Goal: Answer question/provide support

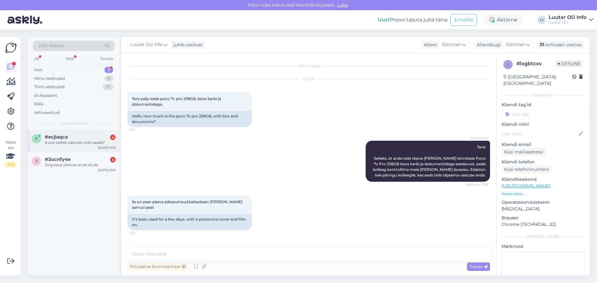
scroll to position [160, 0]
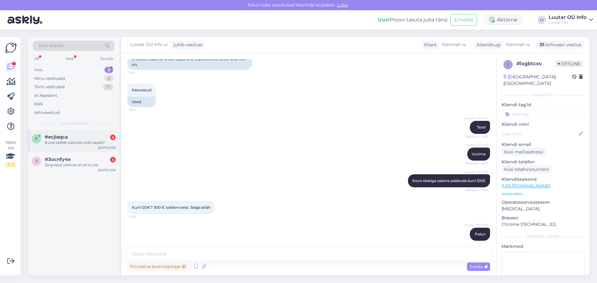
click at [88, 144] on div "Kuna sellele vastuse võib saada?" at bounding box center [80, 143] width 71 height 6
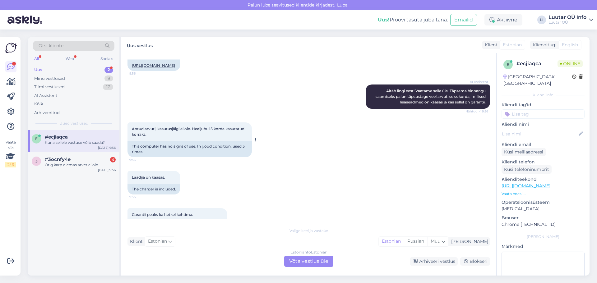
scroll to position [159, 0]
click at [73, 164] on div "Orig karp olemas arvet ei ole" at bounding box center [80, 165] width 71 height 6
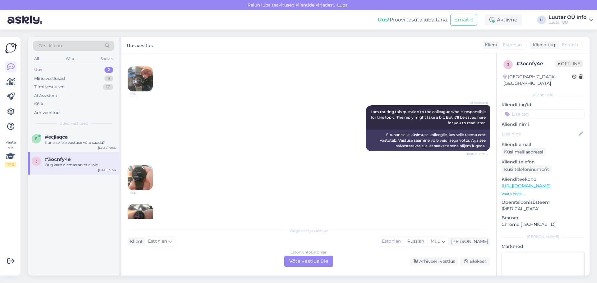
click at [143, 170] on img at bounding box center [140, 177] width 25 height 25
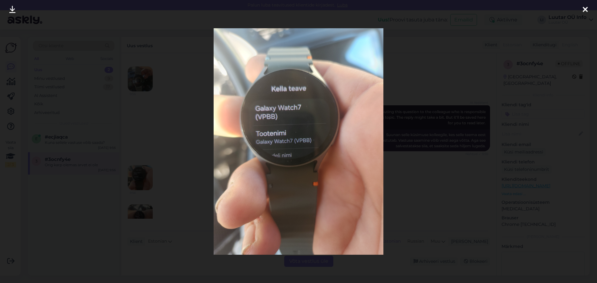
click at [13, 9] on icon at bounding box center [12, 10] width 6 height 8
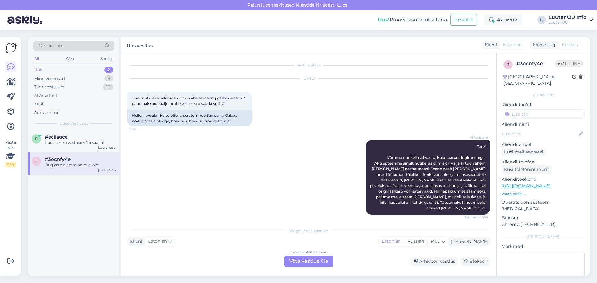
scroll to position [0, 0]
drag, startPoint x: 218, startPoint y: 99, endPoint x: 247, endPoint y: 98, distance: 29.5
click at [246, 98] on span "Tere mul oleks pakkuda kriimuvaba samsung galaxy watch 7 panti pakkuda palju um…" at bounding box center [189, 101] width 114 height 10
copy span "galaxy watch 7"
click at [302, 263] on div "Estonian to Estonian Võta vestlus üle" at bounding box center [308, 261] width 49 height 11
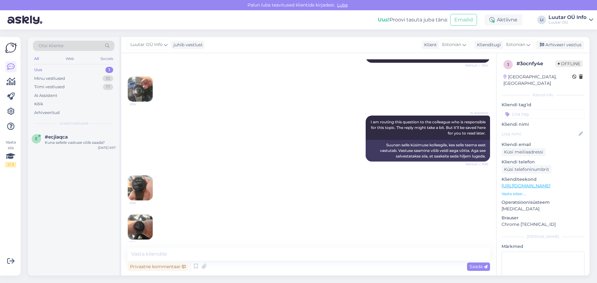
scroll to position [156, 0]
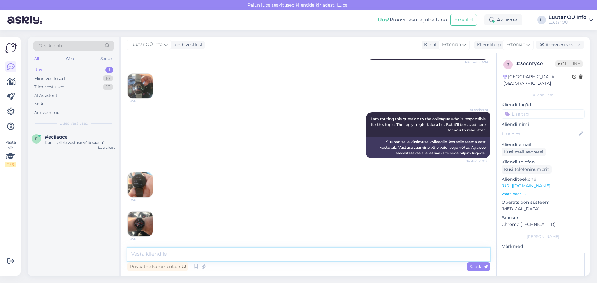
click at [143, 253] on textarea at bounding box center [308, 254] width 363 height 13
type textarea "Tere! uurime"
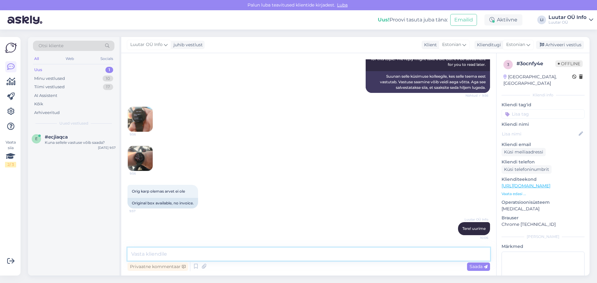
scroll to position [159, 0]
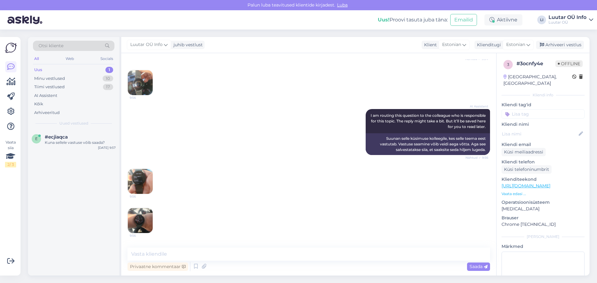
click at [138, 177] on img at bounding box center [140, 181] width 25 height 25
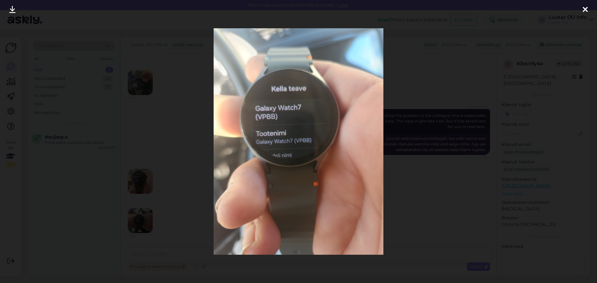
click at [13, 9] on icon at bounding box center [12, 10] width 6 height 8
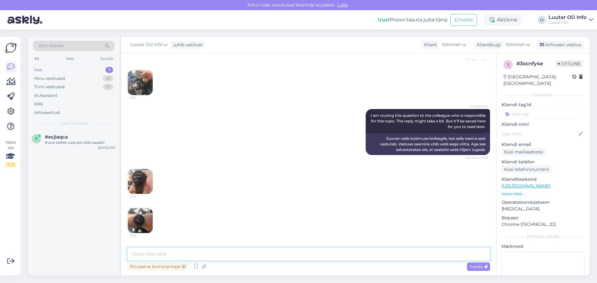
click at [147, 256] on textarea at bounding box center [308, 254] width 363 height 13
type textarea "T"
type textarea "Kuni 60€ saame pakkuda [PERSON_NAME] eest."
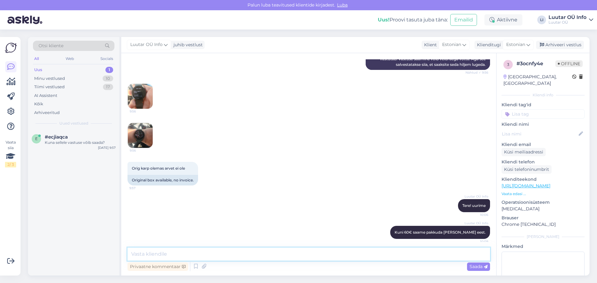
scroll to position [248, 0]
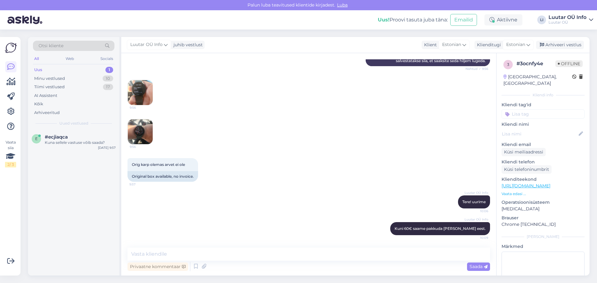
click at [111, 69] on div "1" at bounding box center [109, 70] width 8 height 6
click at [76, 140] on div "#ecjiaqca" at bounding box center [80, 137] width 71 height 6
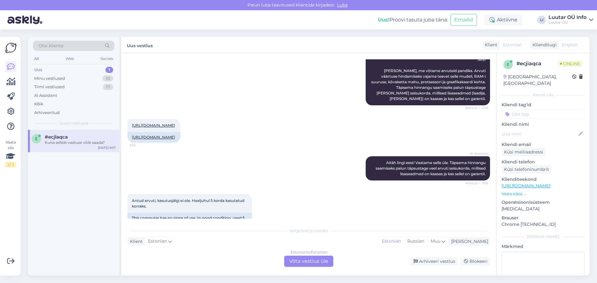
scroll to position [67, 0]
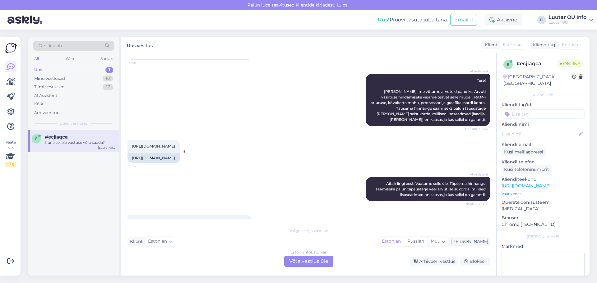
click at [175, 144] on link "[URL][DOMAIN_NAME]" at bounding box center [153, 146] width 43 height 5
click at [175, 159] on link "[URL][DOMAIN_NAME]" at bounding box center [153, 158] width 43 height 5
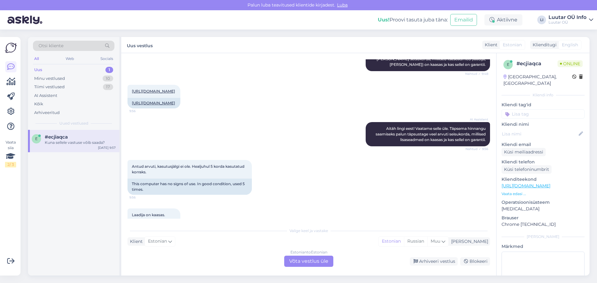
scroll to position [222, 0]
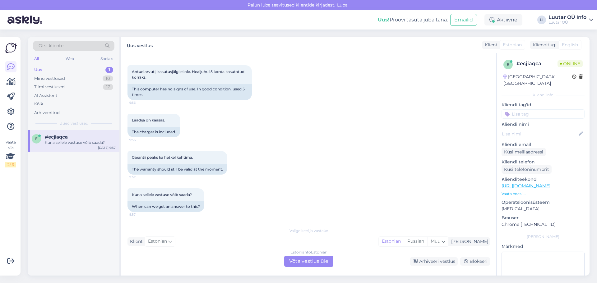
click at [308, 260] on div "Estonian to Estonian Võta vestlus üle" at bounding box center [308, 261] width 49 height 11
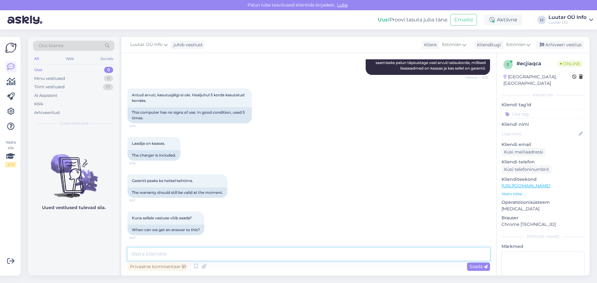
click at [182, 253] on textarea at bounding box center [308, 254] width 363 height 13
type textarea "Uurime kohe"
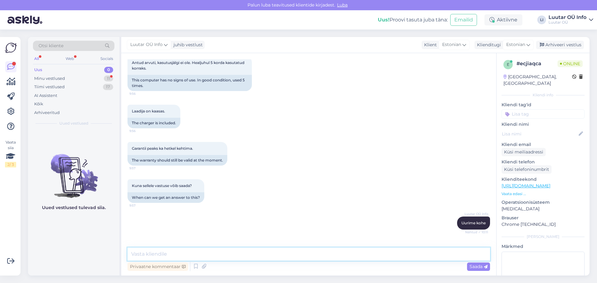
scroll to position [252, 0]
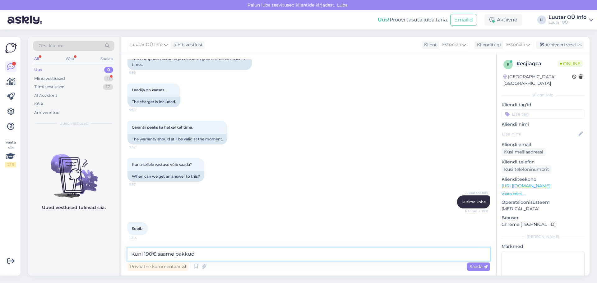
type textarea "Kuni 190€ [PERSON_NAME]"
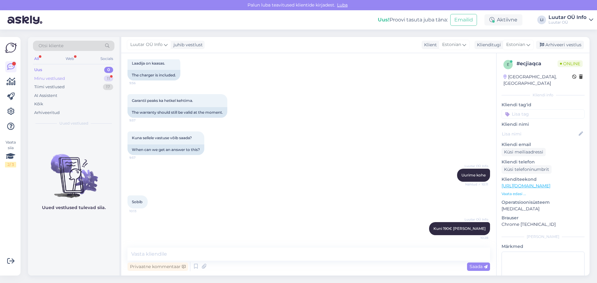
click at [110, 79] on div "11" at bounding box center [108, 79] width 9 height 6
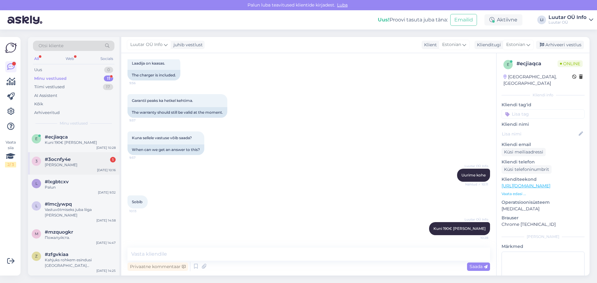
click at [76, 161] on div "#3ocnfy4e 1" at bounding box center [80, 160] width 71 height 6
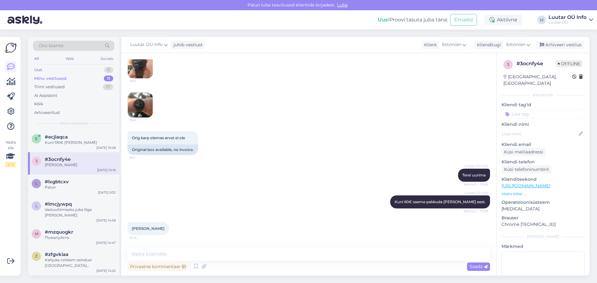
scroll to position [275, 0]
